Goal: Task Accomplishment & Management: Manage account settings

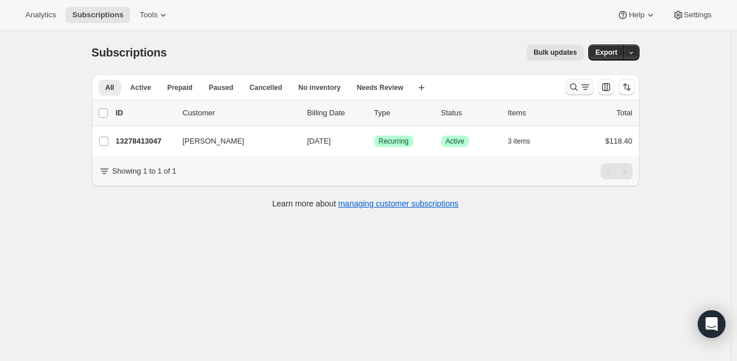
click at [576, 89] on icon "Search and filter results" at bounding box center [574, 87] width 12 height 12
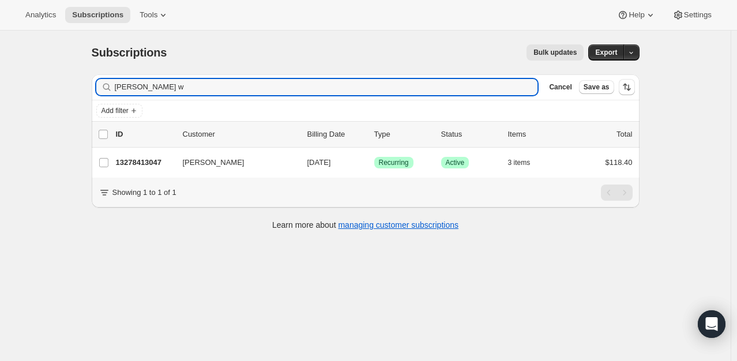
drag, startPoint x: 189, startPoint y: 92, endPoint x: 64, endPoint y: 98, distance: 125.2
click at [64, 98] on div "Subscriptions. This page is ready Subscriptions Bulk updates More actions Bulk …" at bounding box center [365, 211] width 730 height 361
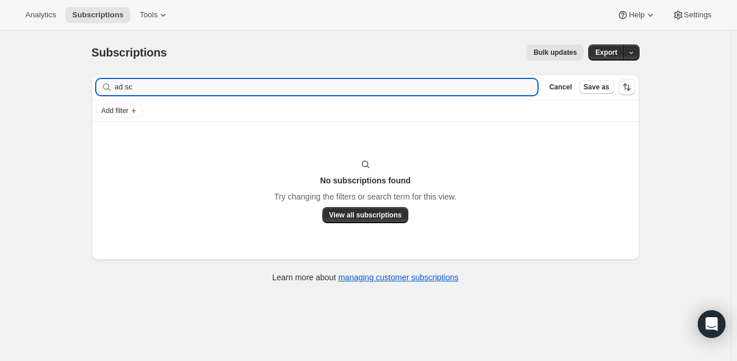
click at [119, 86] on input "ad sc" at bounding box center [326, 87] width 423 height 16
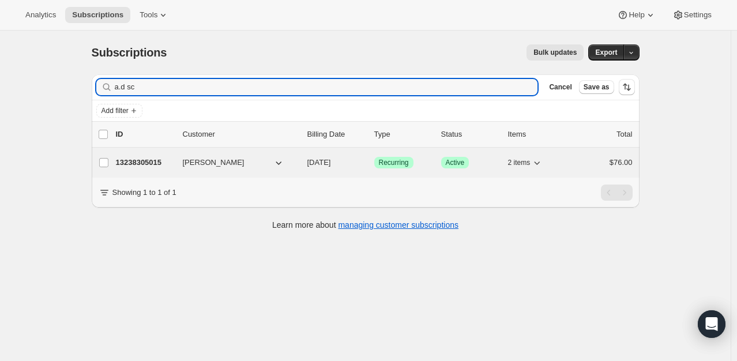
type input "a.d sc"
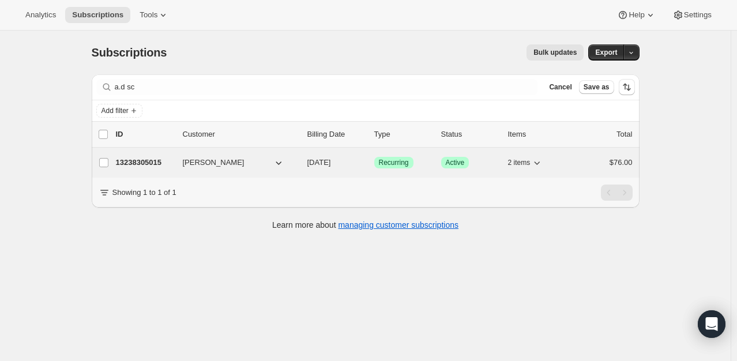
click at [145, 164] on p "13238305015" at bounding box center [145, 163] width 58 height 12
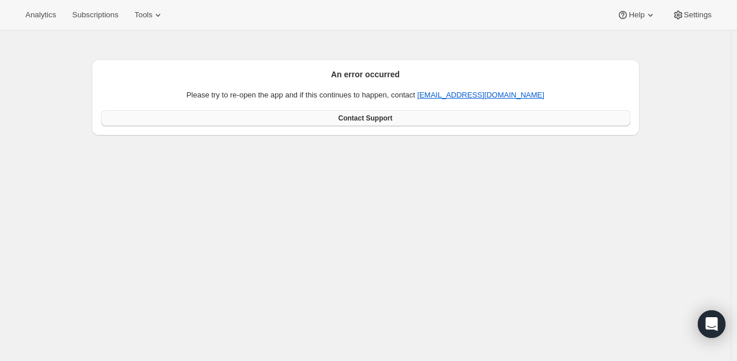
click at [379, 116] on span "Contact Support" at bounding box center [365, 118] width 54 height 9
